Goal: Navigation & Orientation: Find specific page/section

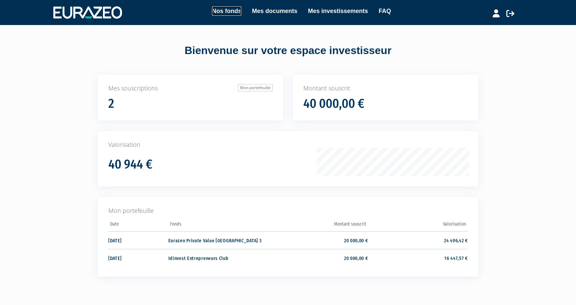
click at [234, 13] on link "Nos fonds" at bounding box center [226, 10] width 29 height 9
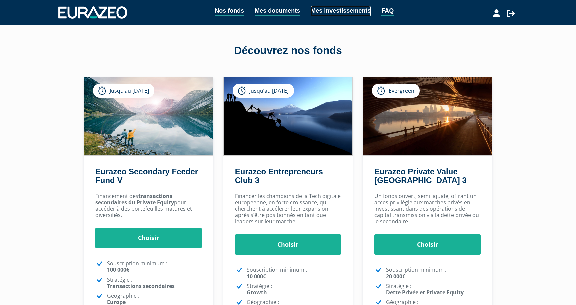
click at [350, 12] on link "Mes investissements" at bounding box center [341, 11] width 60 height 10
